Goal: Information Seeking & Learning: Learn about a topic

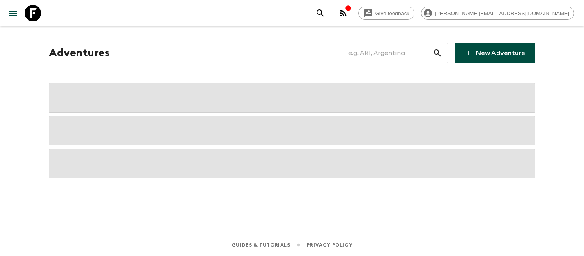
click at [387, 54] on input "text" at bounding box center [387, 52] width 90 height 23
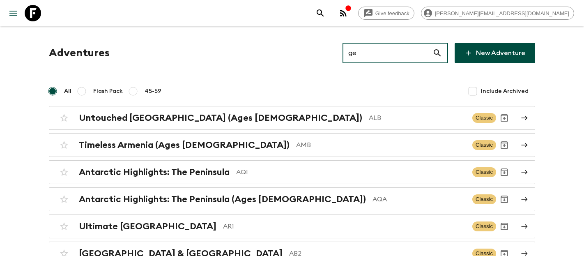
type input "ge1"
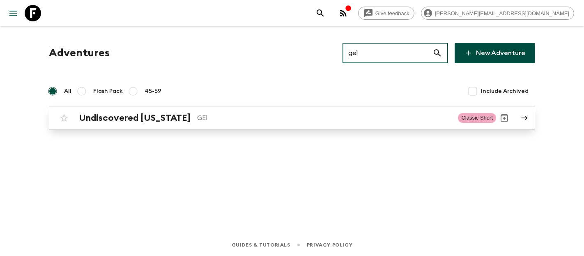
click at [140, 121] on h2 "Undiscovered [US_STATE]" at bounding box center [135, 117] width 112 height 11
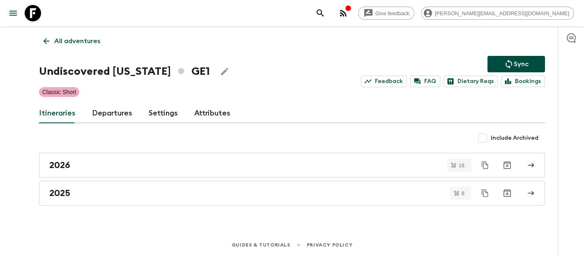
click at [112, 106] on link "Departures" at bounding box center [112, 113] width 40 height 20
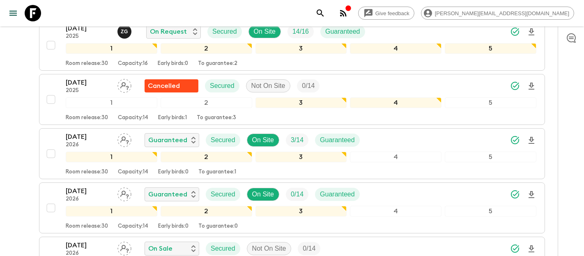
scroll to position [804, 0]
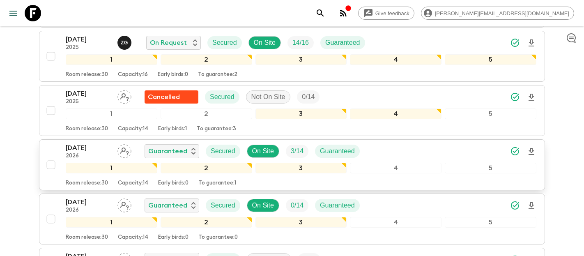
click at [82, 147] on p "[DATE]" at bounding box center [88, 148] width 45 height 10
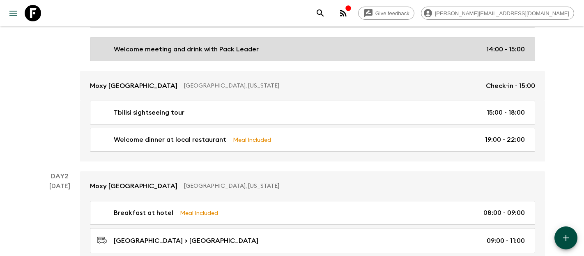
scroll to position [172, 0]
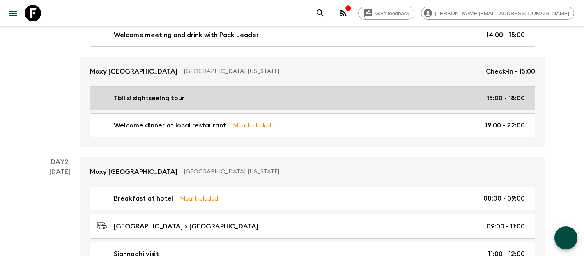
click at [181, 96] on p "Tbilisi sightseeing tour" at bounding box center [149, 98] width 71 height 10
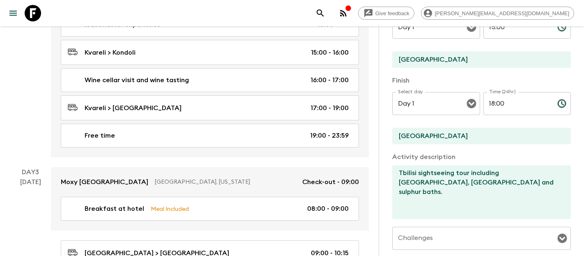
scroll to position [530, 0]
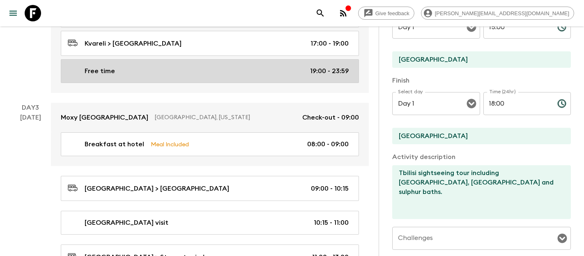
click at [111, 71] on p "Free time" at bounding box center [100, 71] width 30 height 10
type input "Free time"
checkbox input "false"
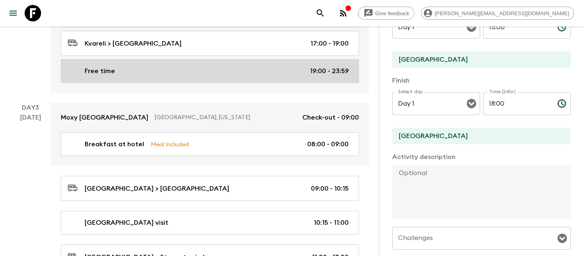
type input "Day 2"
type input "19:00"
type input "Day 2"
type input "23:59"
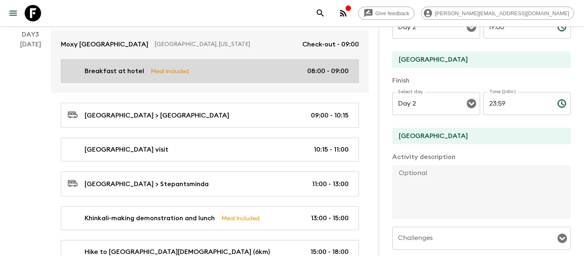
scroll to position [606, 0]
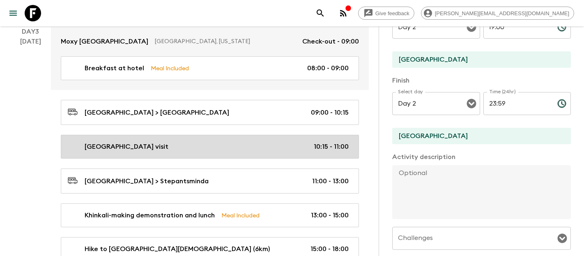
click at [201, 137] on link "[GEOGRAPHIC_DATA] visit 10:15 - 11:00" at bounding box center [210, 147] width 298 height 24
type input "[GEOGRAPHIC_DATA] visit"
checkbox input "true"
type input "[GEOGRAPHIC_DATA]"
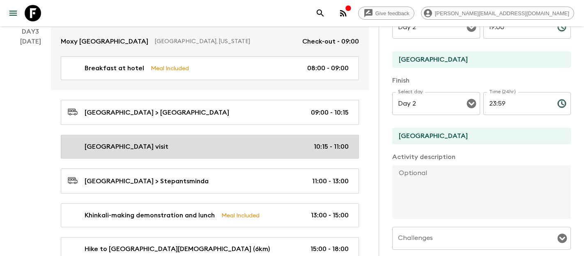
type input "Day 3"
type input "10:15"
type input "Day 3"
type input "11:00"
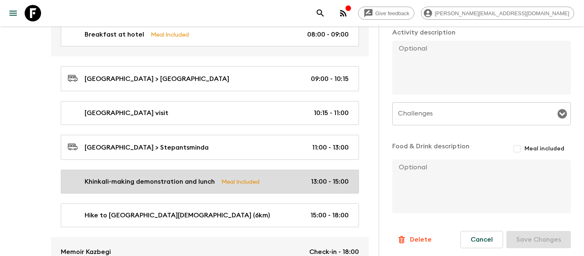
scroll to position [639, 0]
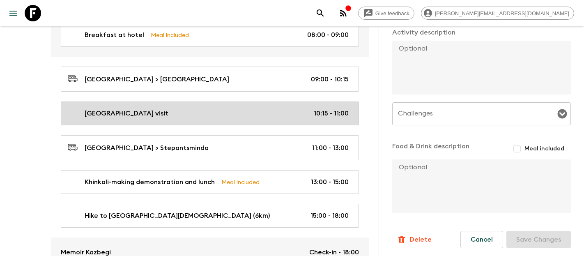
click at [191, 110] on div "[GEOGRAPHIC_DATA] visit 10:15 - 11:00" at bounding box center [208, 113] width 281 height 10
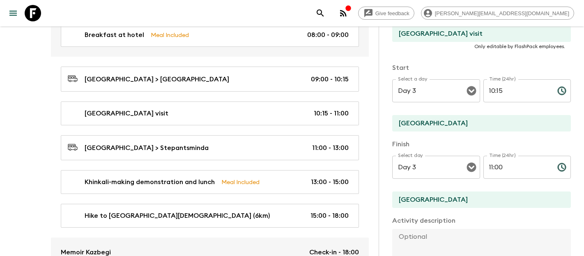
scroll to position [134, 0]
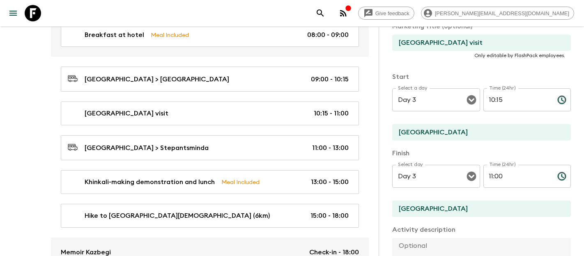
click at [486, 132] on input "[GEOGRAPHIC_DATA]" at bounding box center [478, 132] width 172 height 16
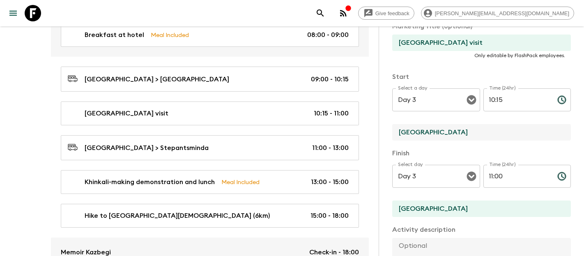
click at [486, 132] on input "[GEOGRAPHIC_DATA]" at bounding box center [478, 132] width 172 height 16
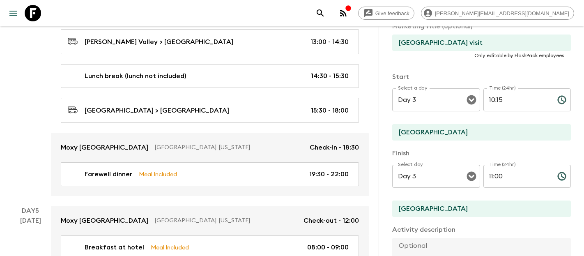
scroll to position [1145, 0]
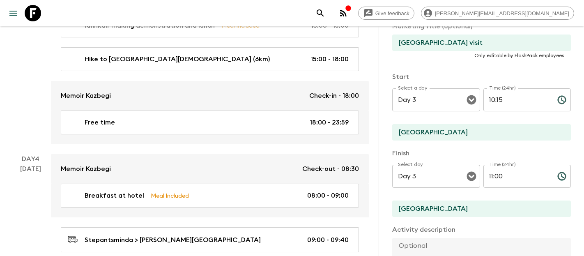
scroll to position [794, 0]
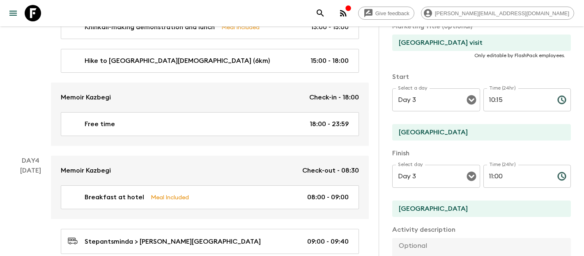
drag, startPoint x: 46, startPoint y: 28, endPoint x: 44, endPoint y: 22, distance: 7.0
click at [27, 12] on icon at bounding box center [33, 13] width 16 height 16
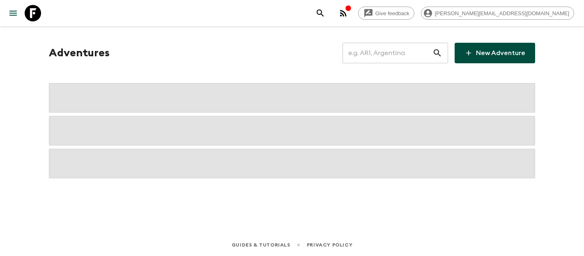
click at [387, 55] on input "text" at bounding box center [387, 52] width 90 height 23
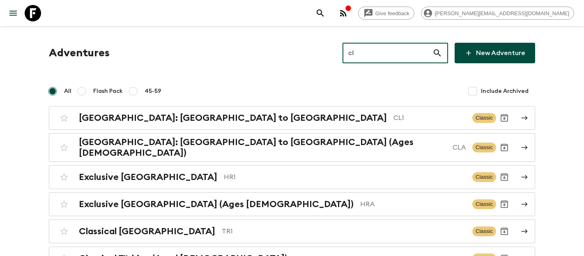
type input "cl1"
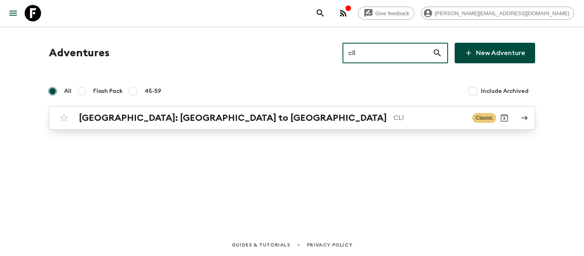
click at [178, 123] on h2 "[GEOGRAPHIC_DATA]: [GEOGRAPHIC_DATA] to [GEOGRAPHIC_DATA]" at bounding box center [233, 117] width 308 height 11
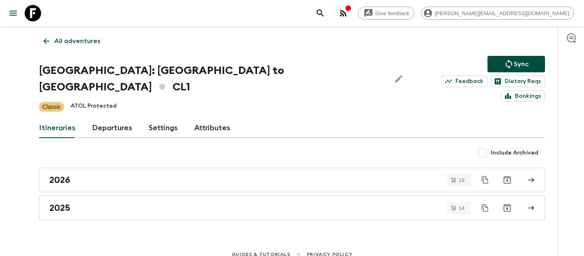
click at [116, 119] on link "Departures" at bounding box center [112, 128] width 40 height 20
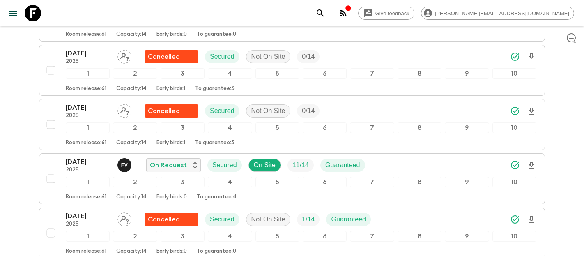
scroll to position [1783, 0]
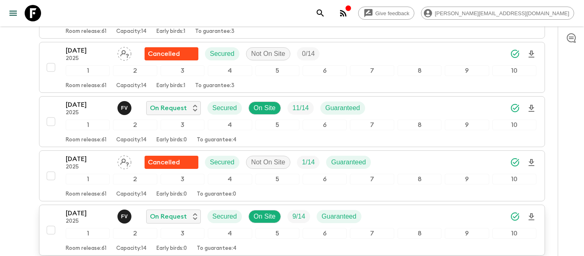
click at [96, 208] on p "[DATE]" at bounding box center [88, 213] width 45 height 10
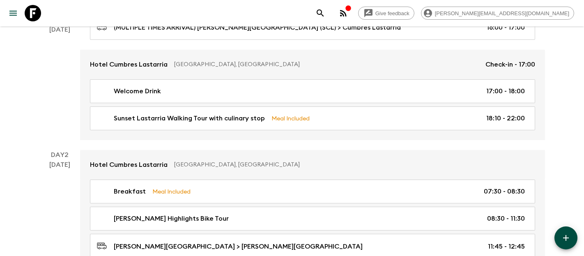
scroll to position [157, 0]
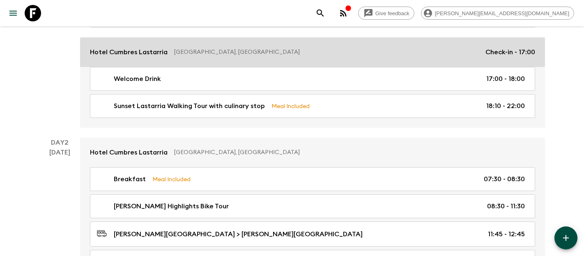
click at [172, 48] on div "Hotel Cumbres [PERSON_NAME][GEOGRAPHIC_DATA], [GEOGRAPHIC_DATA] Check-in - 17:00" at bounding box center [312, 52] width 445 height 10
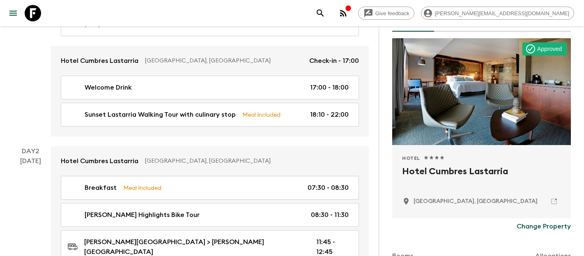
scroll to position [56, 0]
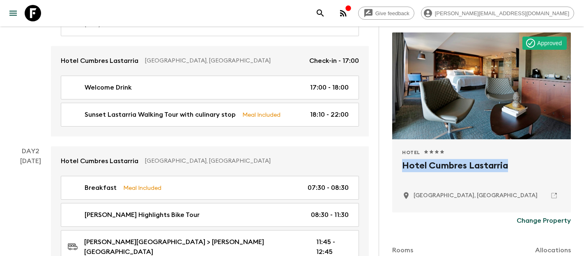
drag, startPoint x: 512, startPoint y: 168, endPoint x: 400, endPoint y: 164, distance: 112.1
click at [400, 164] on div "Hotel 1 Star 2 Stars 3 Stars 4 Stars 5 Stars Hotel Cumbres [PERSON_NAME][GEOGRA…" at bounding box center [481, 175] width 179 height 73
copy h2 "Hotel Cumbres Lastarria"
